Goal: Task Accomplishment & Management: Use online tool/utility

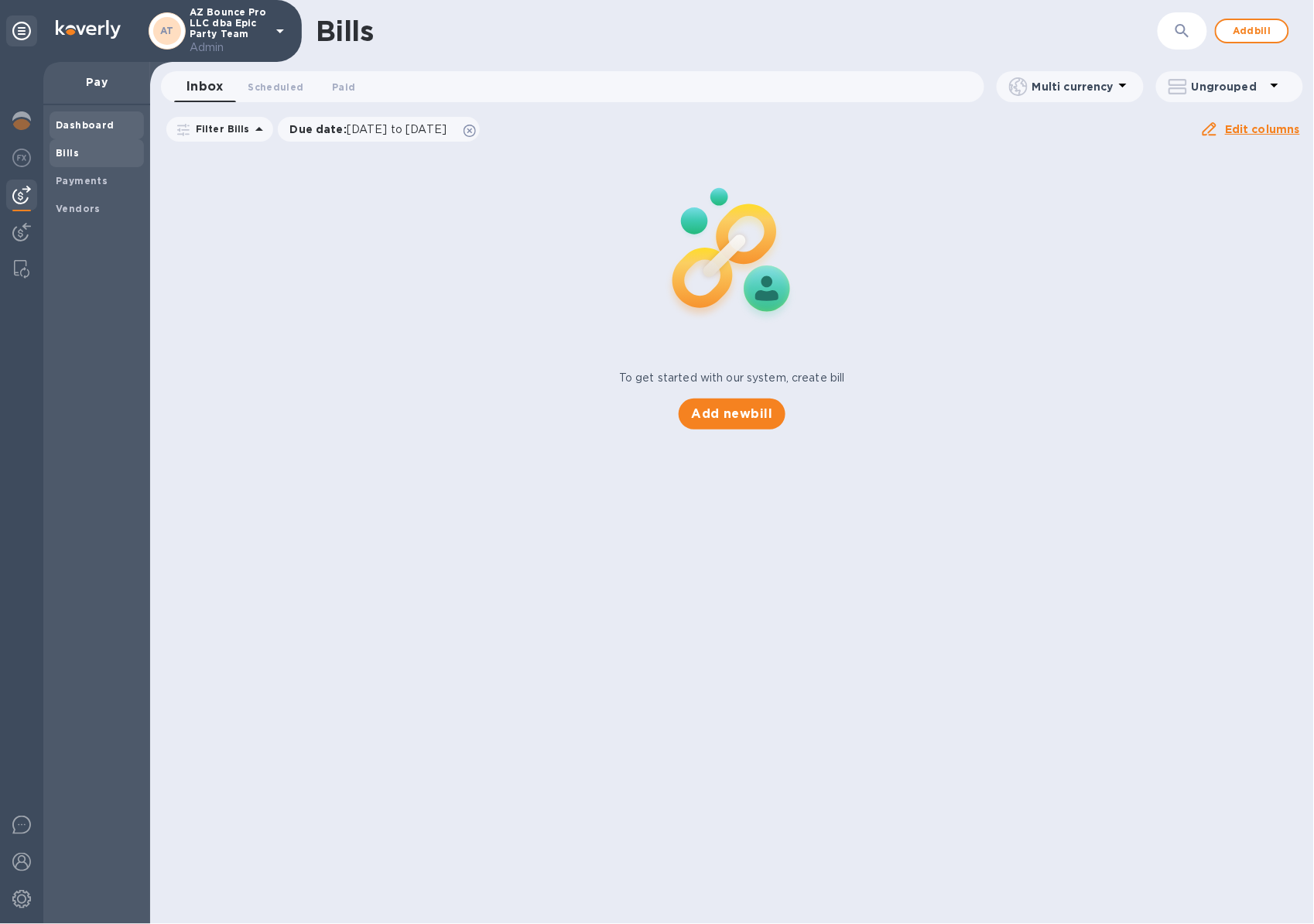
click at [94, 122] on b "Dashboard" at bounding box center [85, 125] width 59 height 12
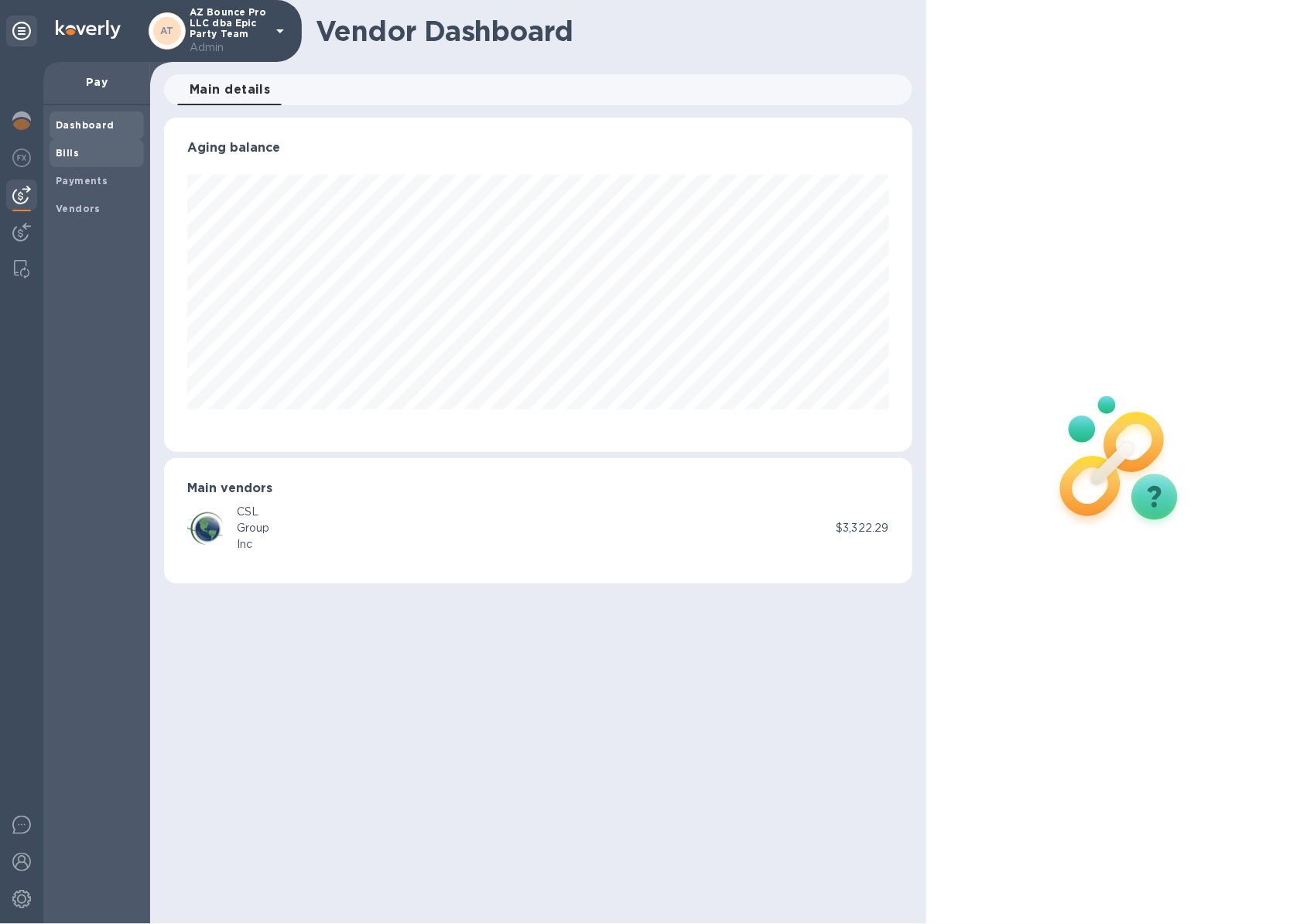
scroll to position [334, 748]
click at [27, 122] on img at bounding box center [21, 121] width 18 height 18
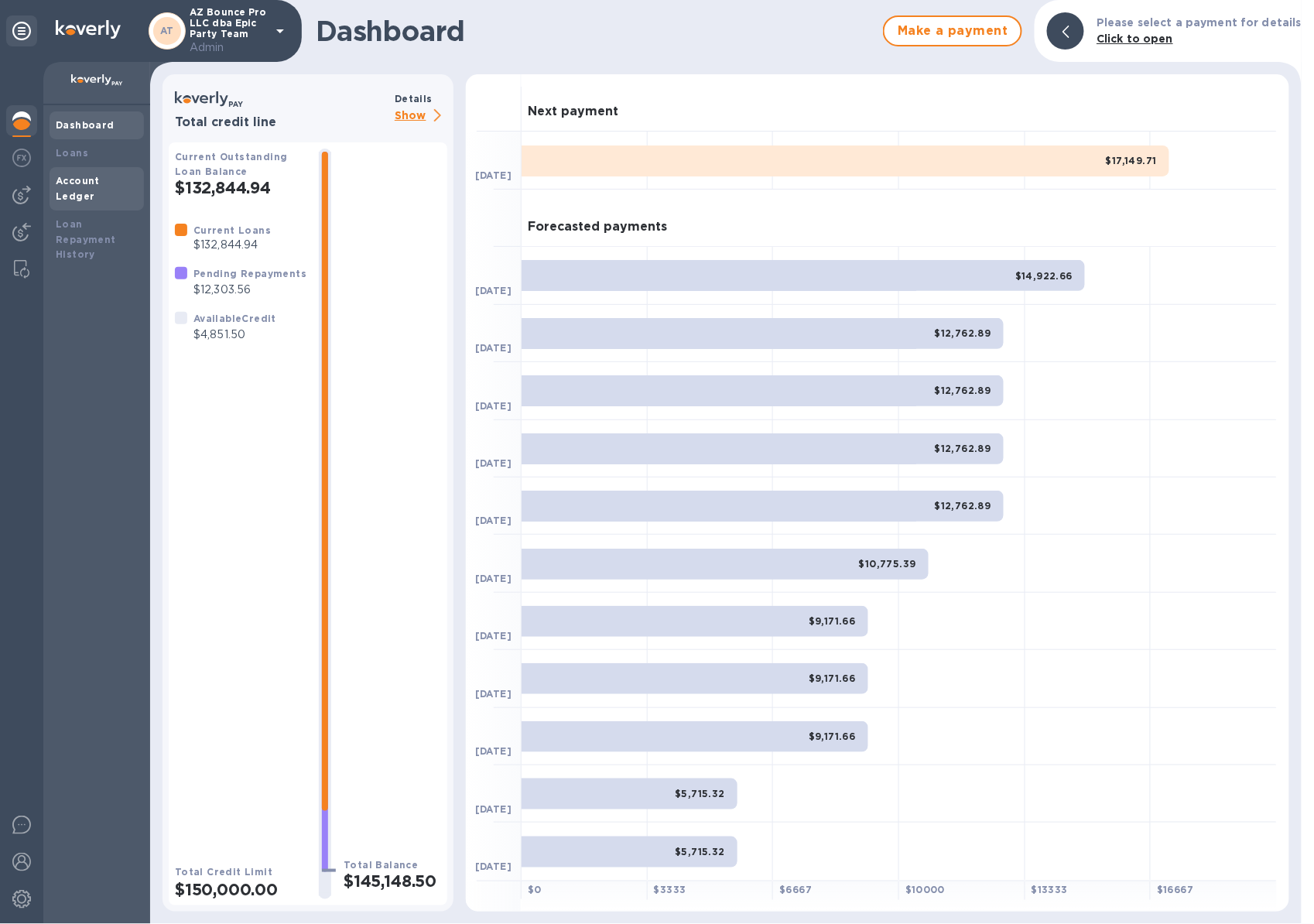
click at [100, 175] on b "Account Ledger" at bounding box center [78, 188] width 44 height 27
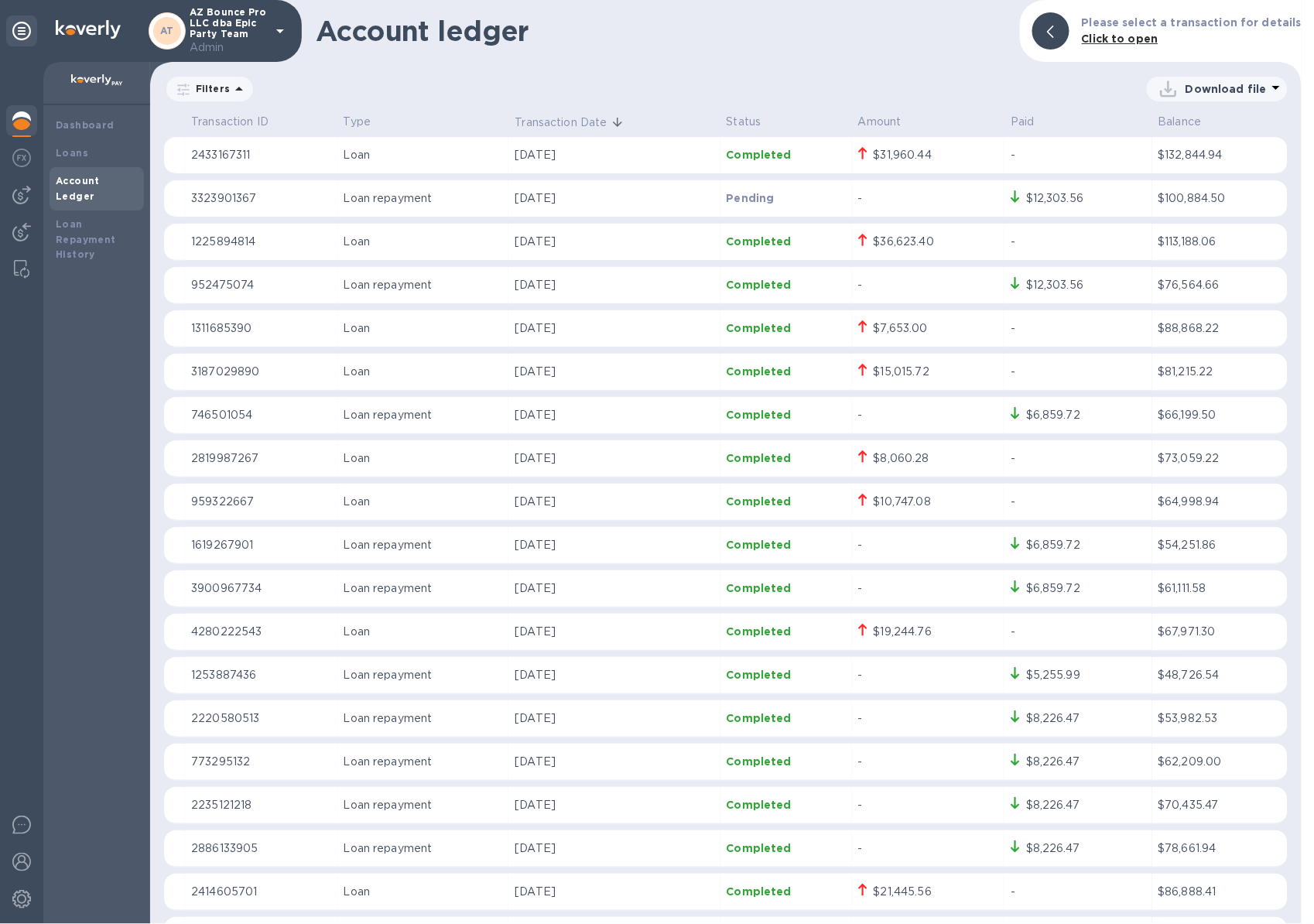
click at [29, 121] on img at bounding box center [21, 121] width 18 height 18
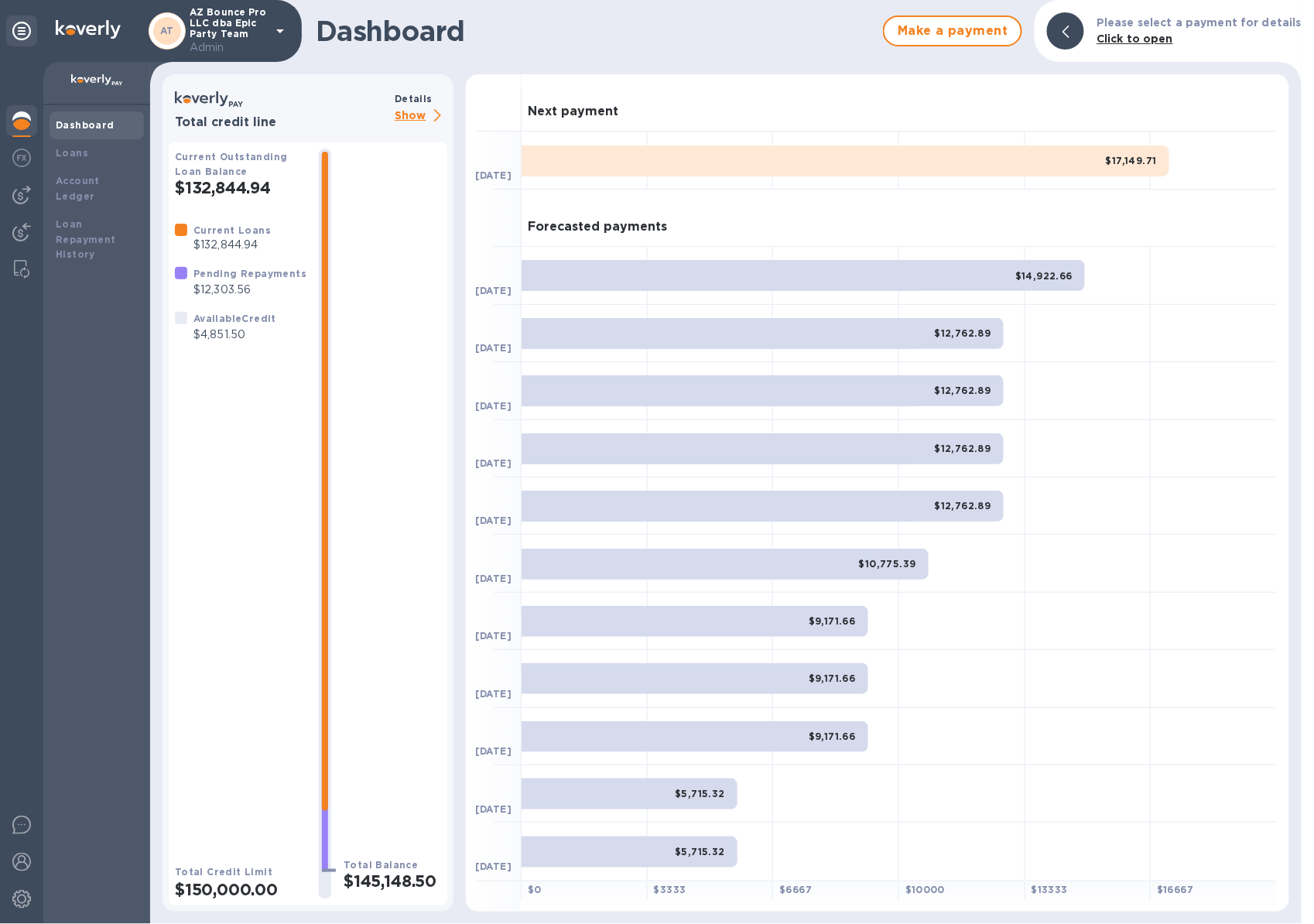
click at [96, 127] on b "Dashboard" at bounding box center [85, 125] width 59 height 12
click at [94, 176] on b "Account Ledger" at bounding box center [78, 188] width 44 height 27
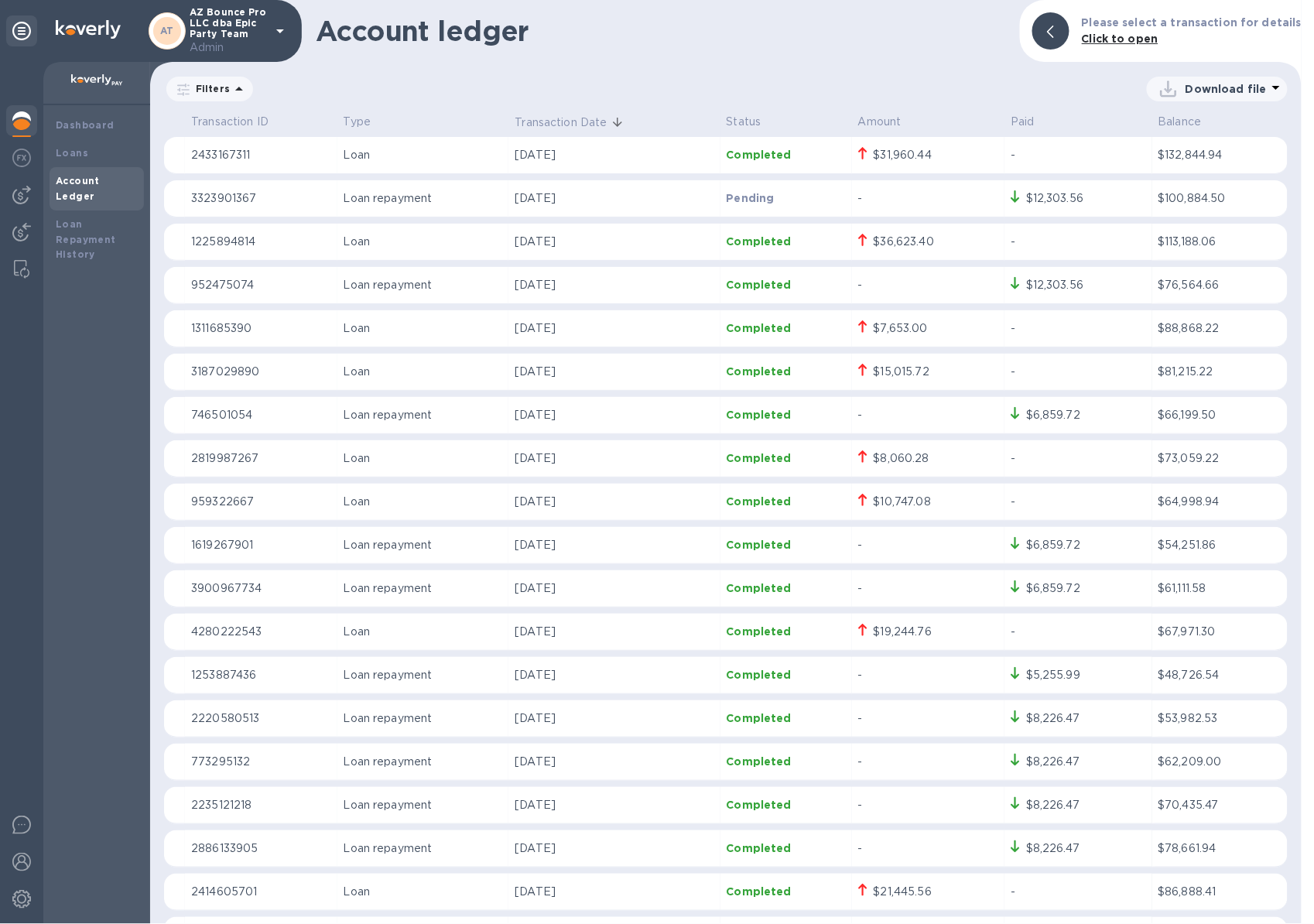
click at [265, 26] on p "AZ Bounce Pro LLC dba Epic Party Team Admin" at bounding box center [228, 31] width 78 height 49
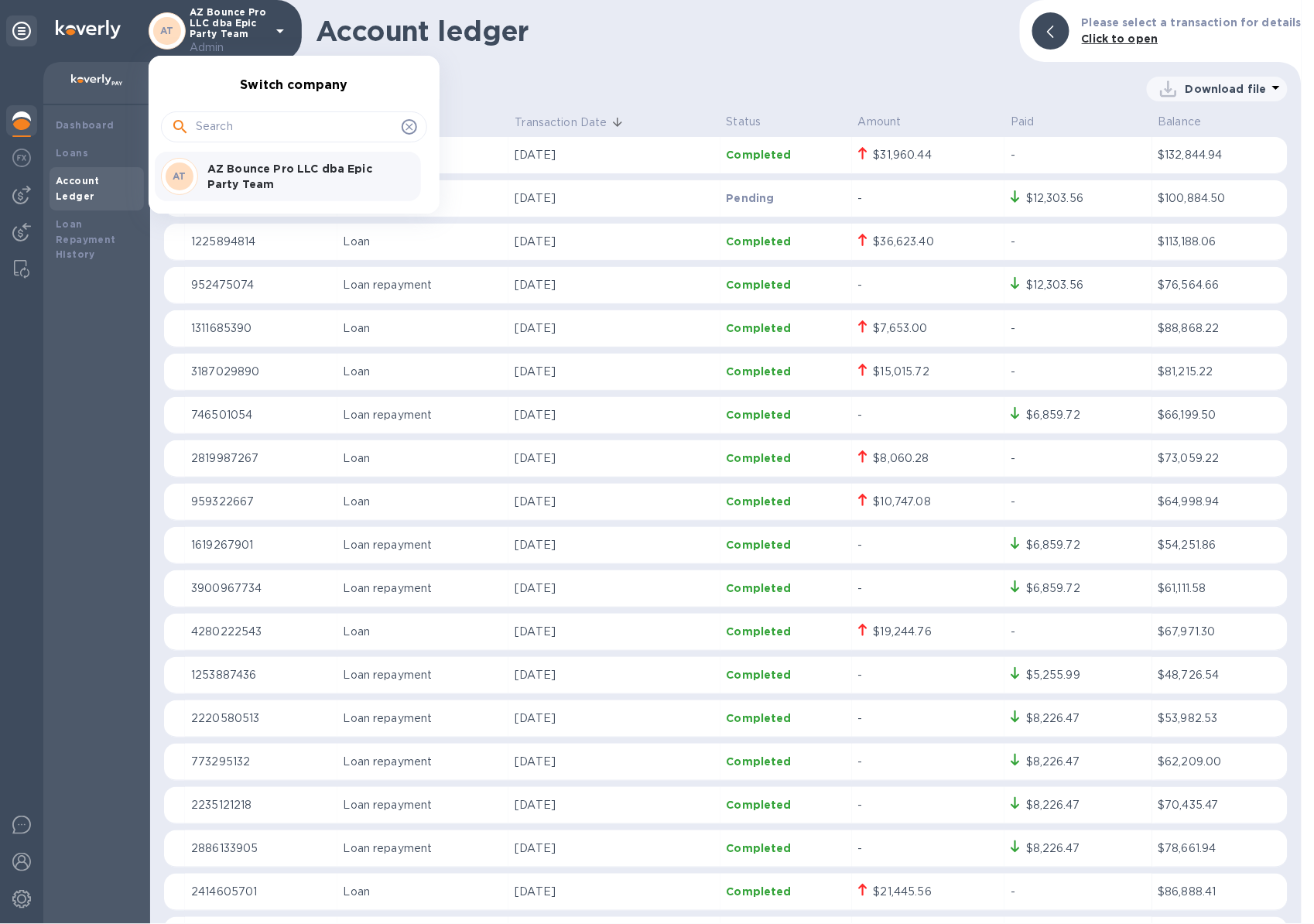
click at [484, 85] on div at bounding box center [657, 462] width 1314 height 924
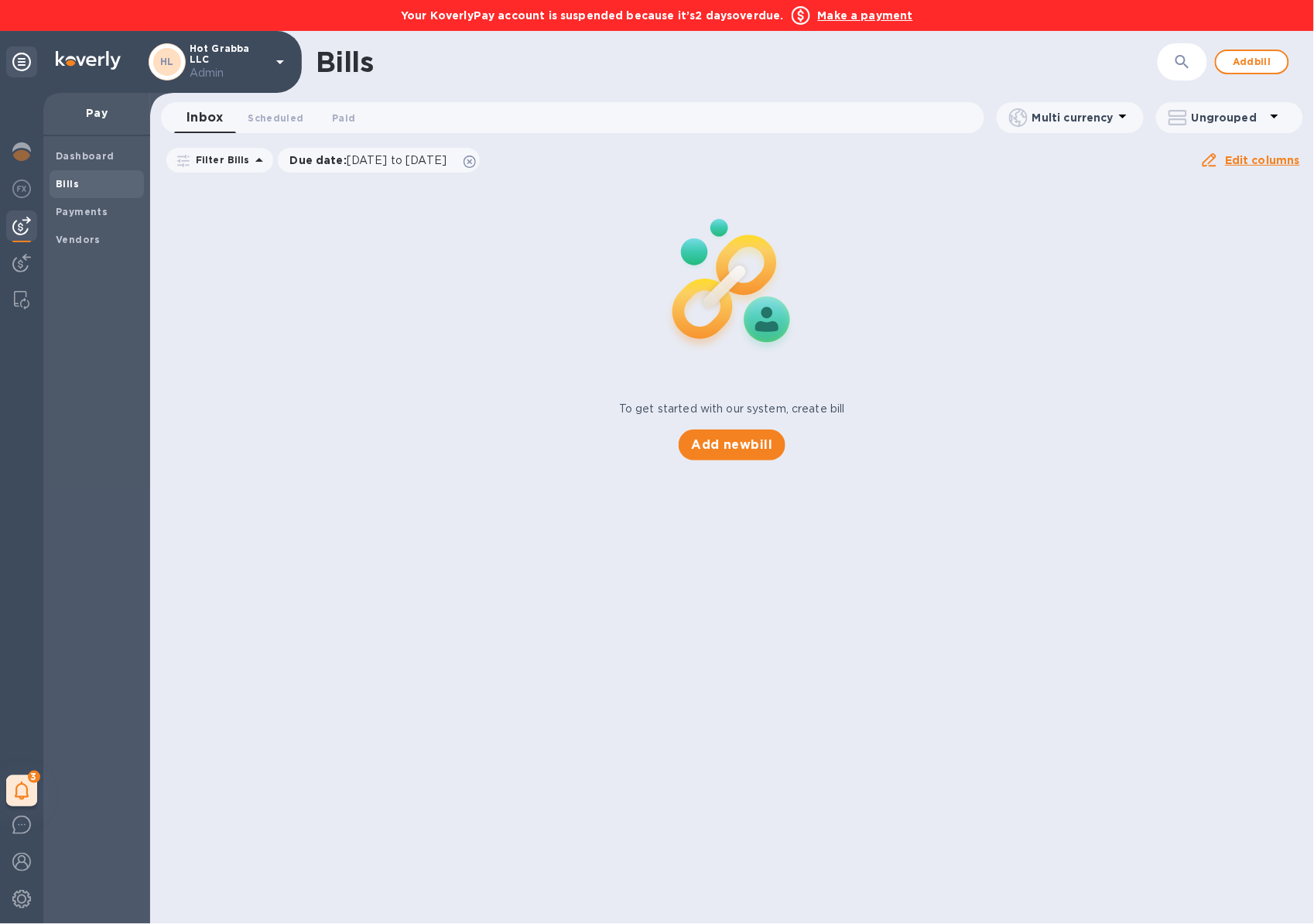
click at [861, 17] on b "Make a payment" at bounding box center [865, 15] width 95 height 12
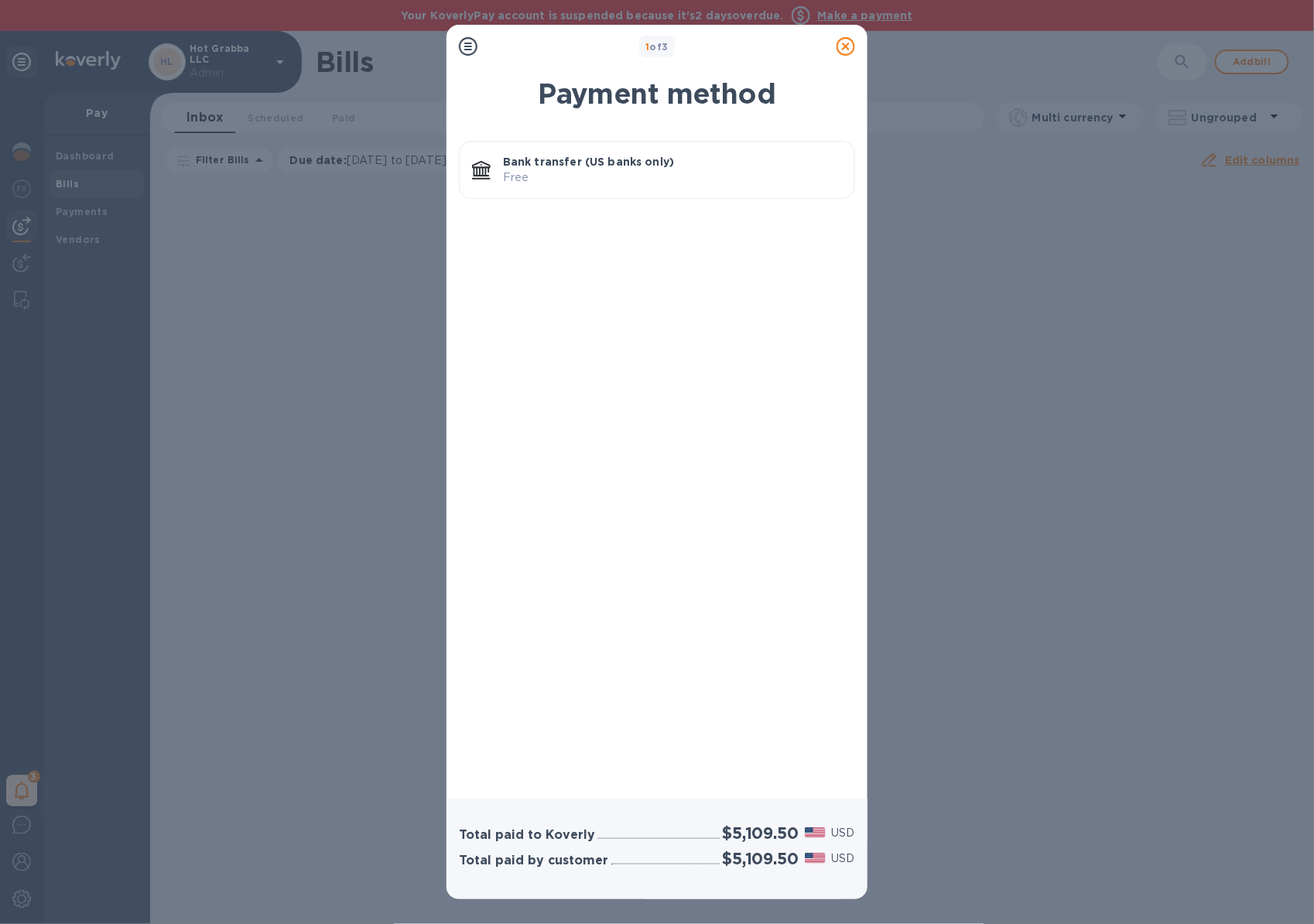
click at [578, 155] on p "Bank transfer (US banks only)" at bounding box center [672, 162] width 339 height 16
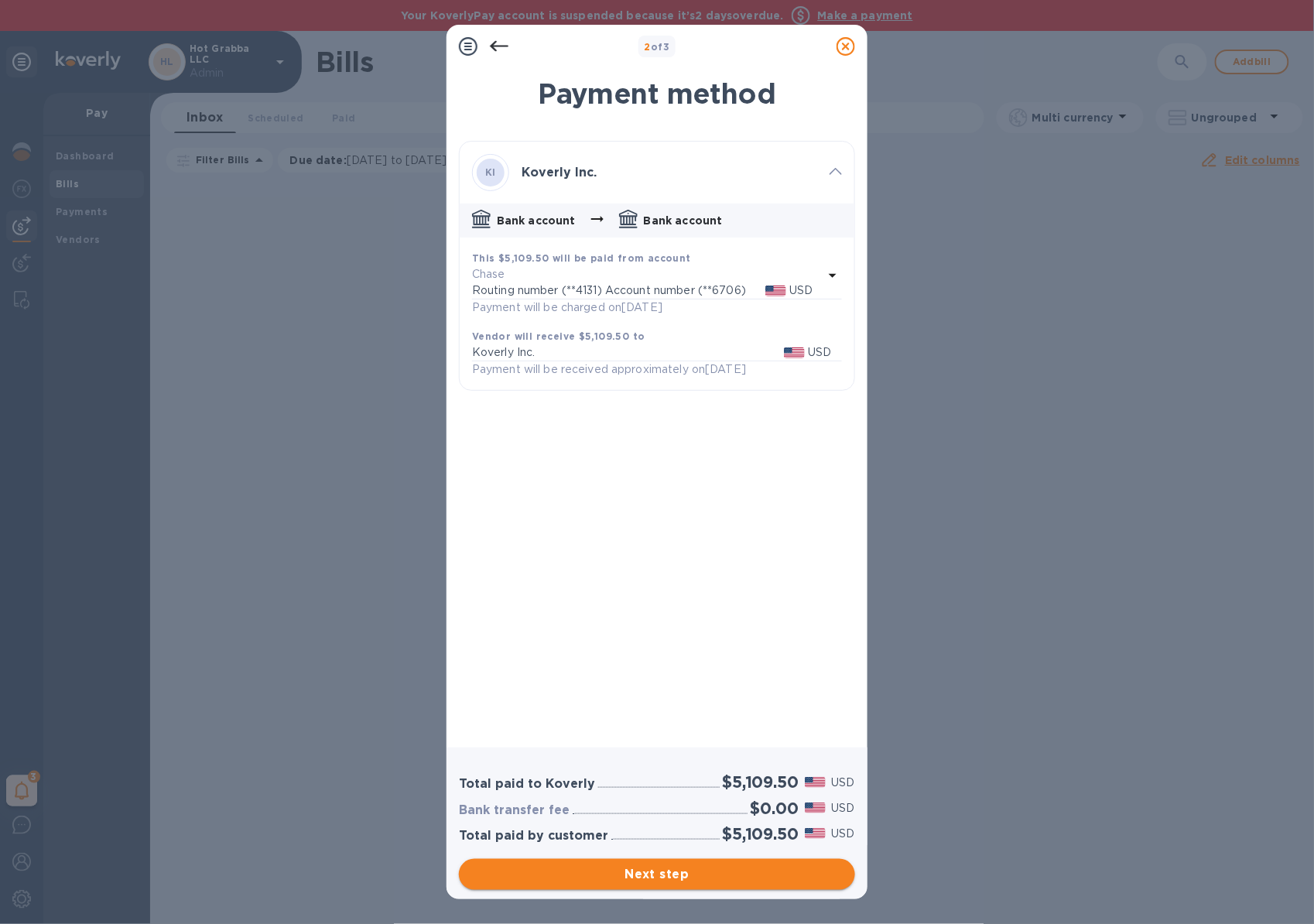
click at [630, 888] on button "Next step" at bounding box center [656, 873] width 396 height 30
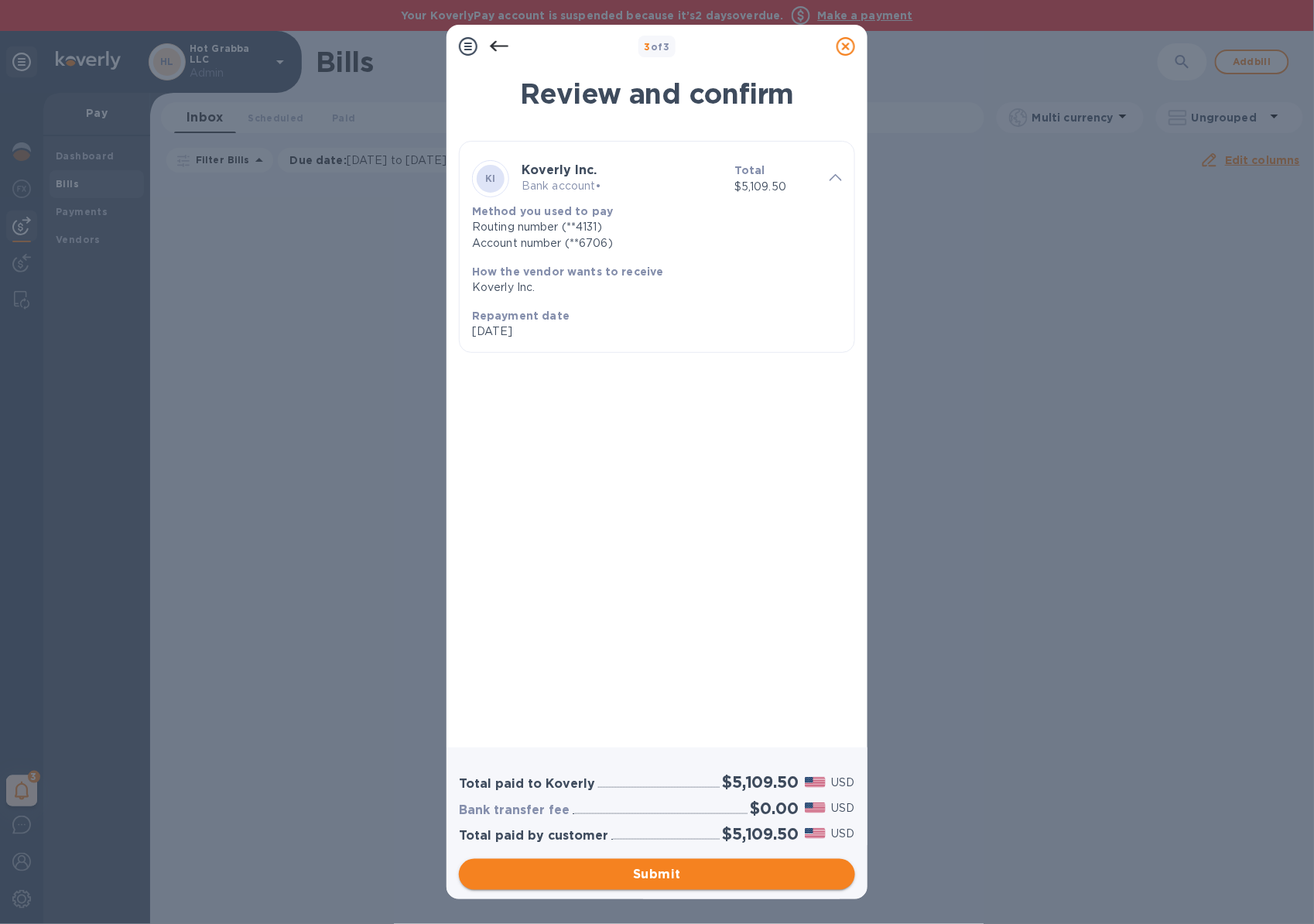
click at [630, 888] on button "Submit" at bounding box center [656, 873] width 396 height 30
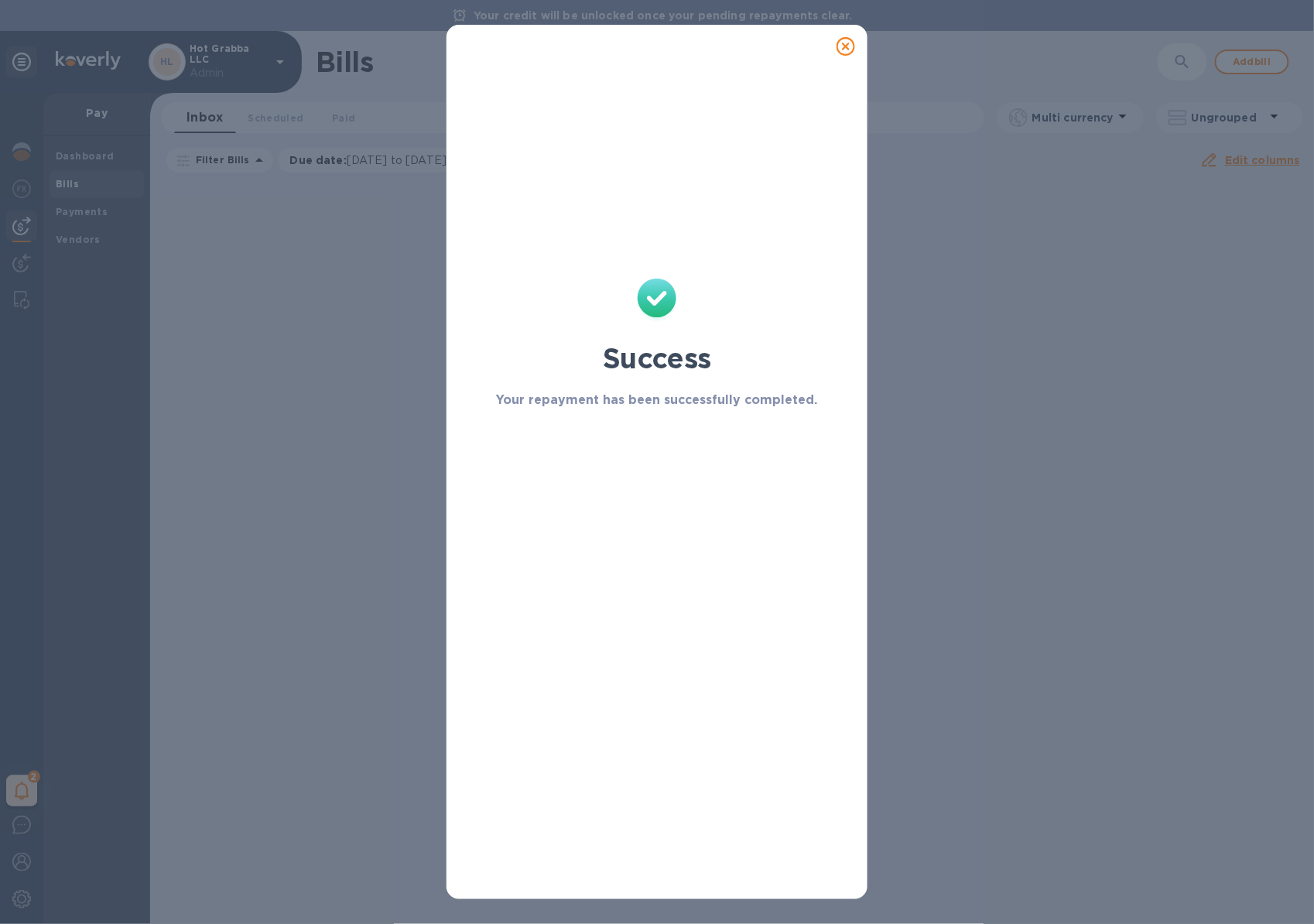
click at [857, 55] on div at bounding box center [845, 45] width 30 height 30
click at [843, 44] on icon at bounding box center [846, 46] width 18 height 18
